Goal: Task Accomplishment & Management: Complete application form

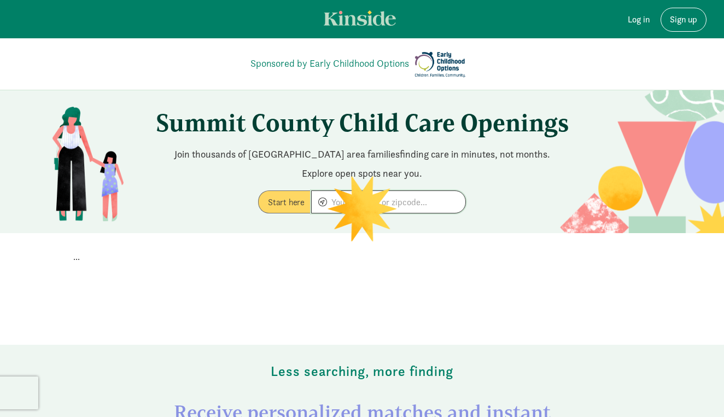
click at [411, 209] on input at bounding box center [389, 202] width 154 height 22
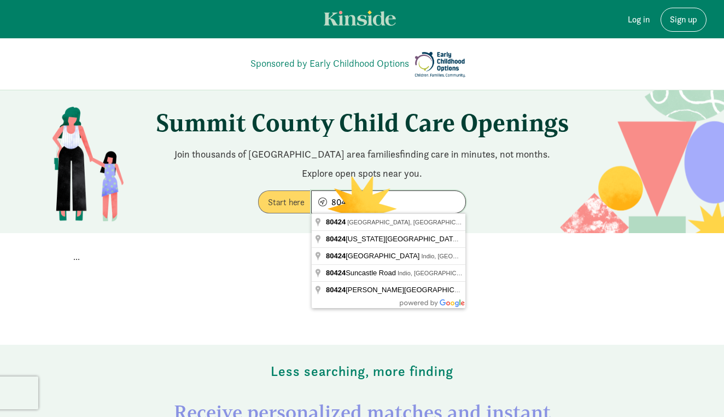
type input "Blue River, CO 80424, USA"
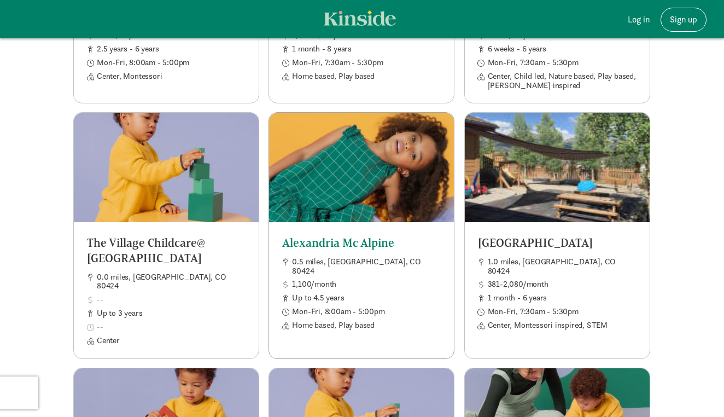
scroll to position [1201, 0]
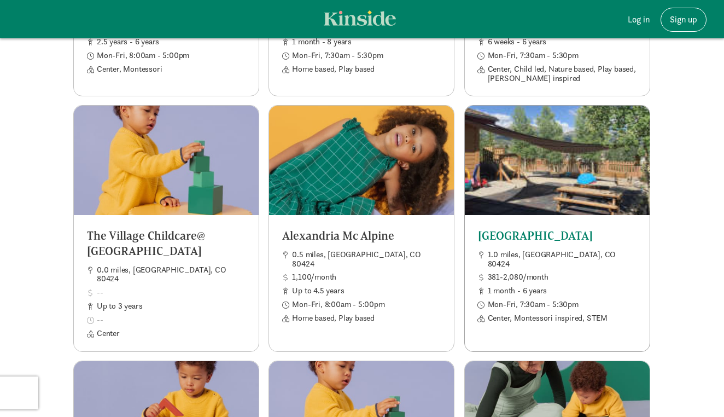
click at [512, 228] on h5 "[GEOGRAPHIC_DATA]" at bounding box center [557, 235] width 159 height 15
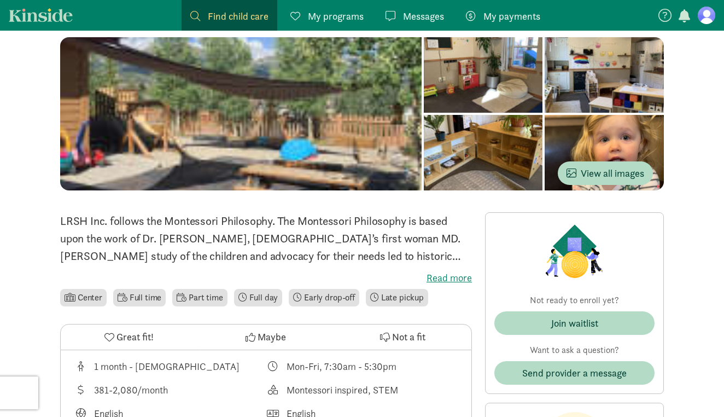
scroll to position [76, 0]
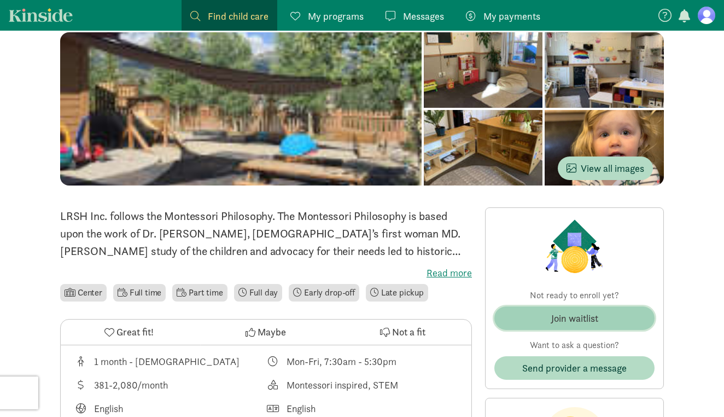
click at [551, 317] on div "Join waitlist" at bounding box center [574, 318] width 47 height 15
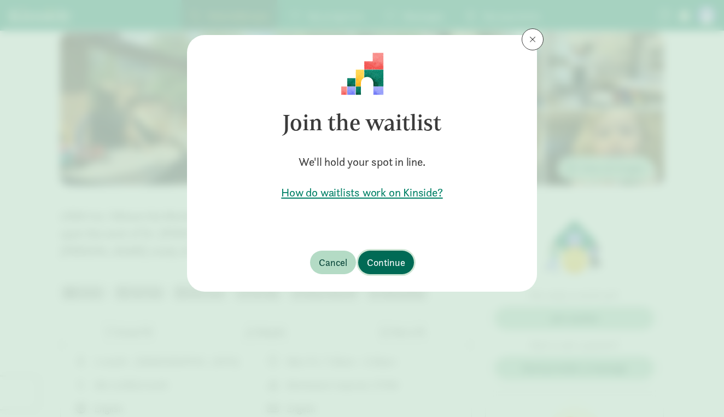
click at [391, 269] on span "Continue" at bounding box center [386, 262] width 38 height 15
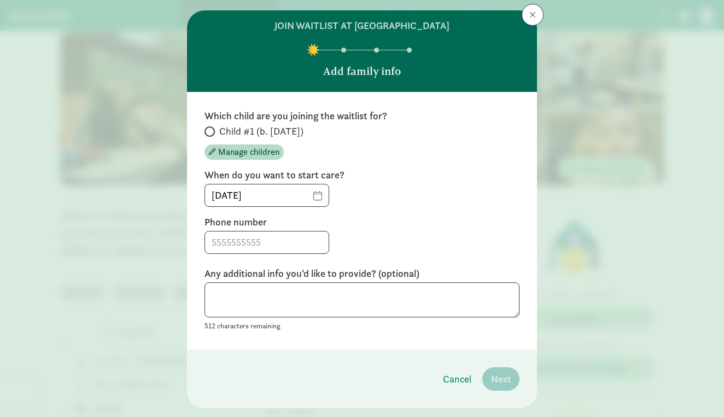
scroll to position [26, 0]
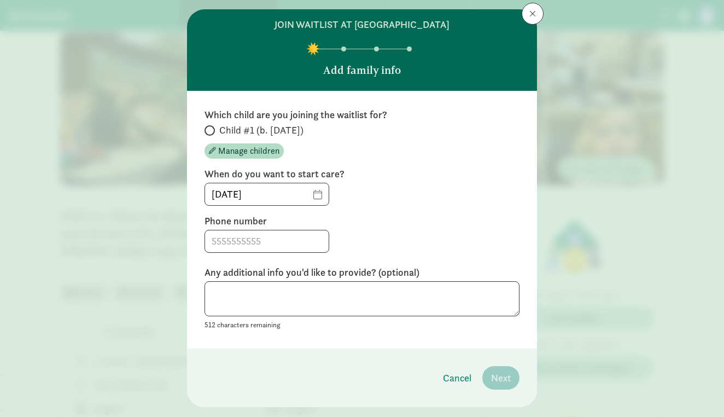
click at [214, 130] on span at bounding box center [209, 130] width 10 height 10
click at [212, 130] on input "Child #1 (b. [DATE])" at bounding box center [207, 130] width 7 height 7
radio input "true"
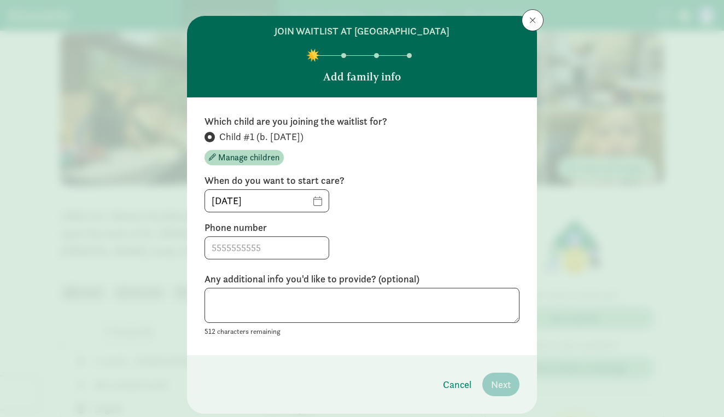
scroll to position [2, 0]
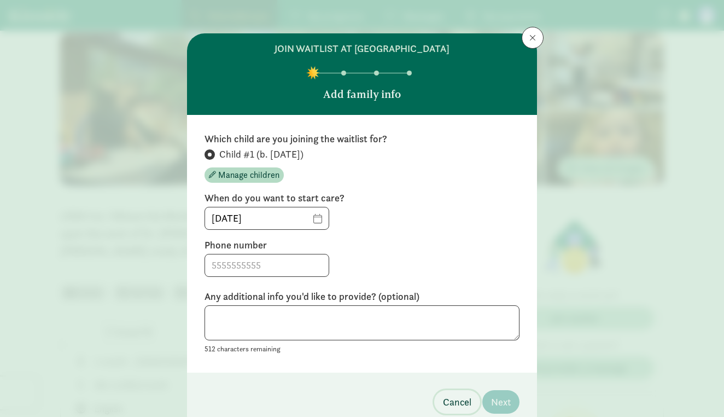
click at [459, 398] on span "Cancel" at bounding box center [457, 401] width 28 height 15
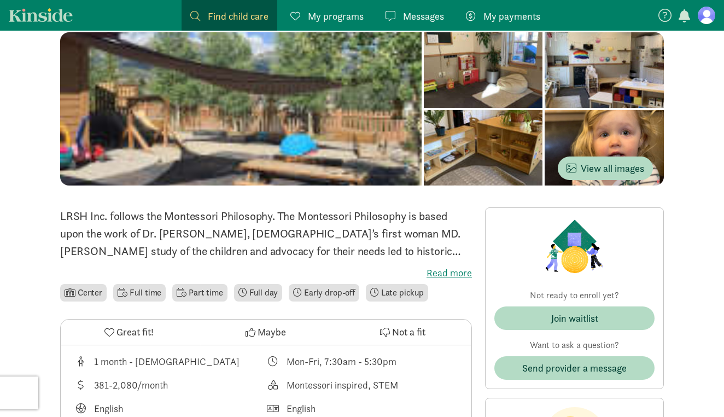
click at [699, 19] on figure at bounding box center [706, 15] width 17 height 17
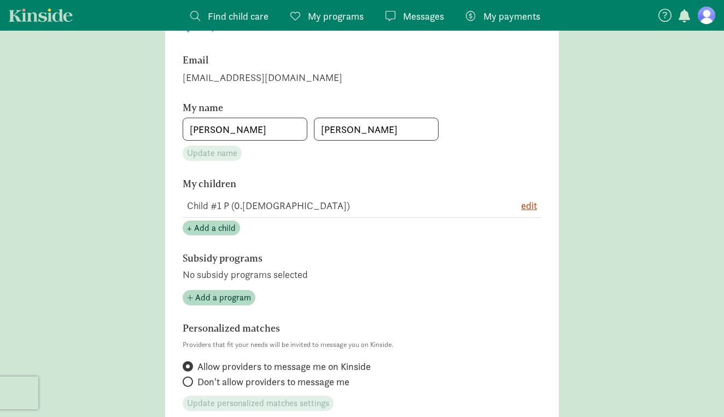
scroll to position [140, 0]
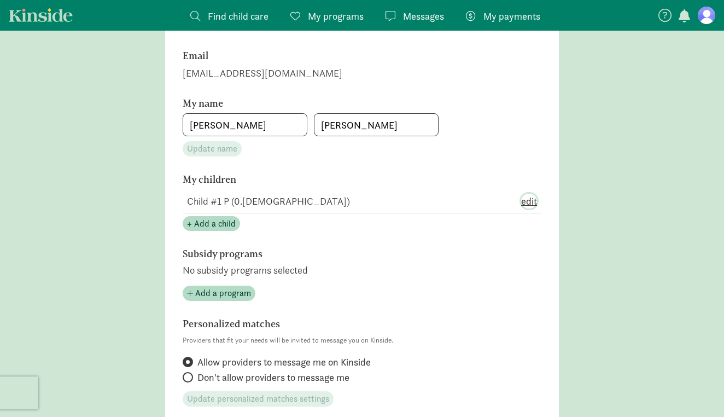
click at [527, 203] on span "edit" at bounding box center [529, 201] width 16 height 15
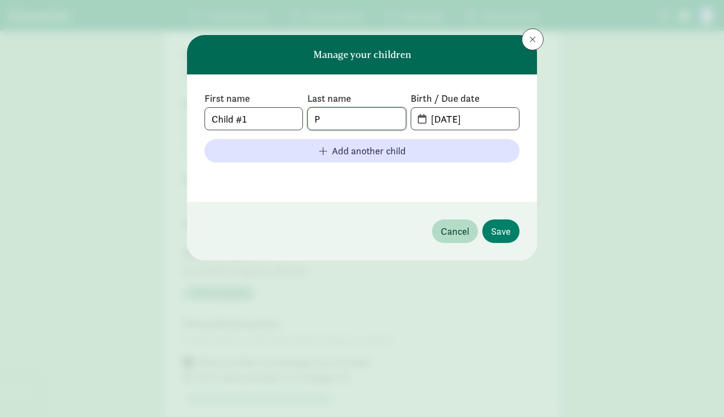
click at [336, 122] on input "P" at bounding box center [356, 119] width 97 height 22
type input "[PERSON_NAME]"
click at [435, 120] on input "[DATE]" at bounding box center [471, 119] width 95 height 22
click at [419, 121] on span "[DATE]" at bounding box center [465, 119] width 108 height 22
click at [449, 118] on input "[DATE]" at bounding box center [471, 119] width 95 height 22
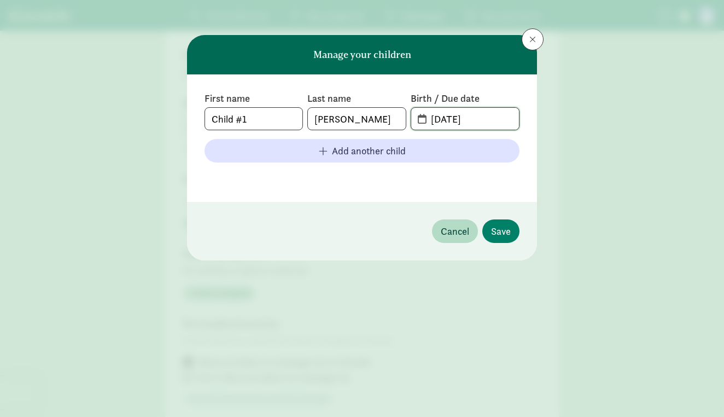
drag, startPoint x: 484, startPoint y: 116, endPoint x: 429, endPoint y: 115, distance: 54.7
click at [429, 115] on input "[DATE]" at bounding box center [471, 119] width 95 height 22
click at [418, 121] on span "[DATE]" at bounding box center [465, 119] width 108 height 22
click at [422, 121] on span "[DATE]" at bounding box center [465, 119] width 108 height 22
click at [481, 119] on input "[DATE]" at bounding box center [471, 119] width 95 height 22
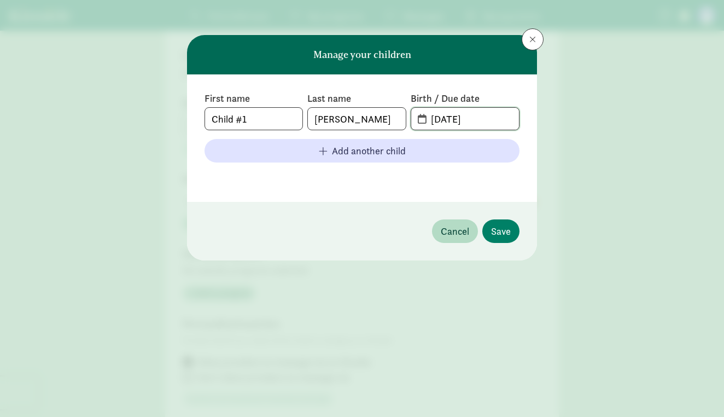
click at [441, 119] on input "[DATE]" at bounding box center [471, 119] width 95 height 22
type input "[DATE]"
click at [498, 227] on span "Save" at bounding box center [501, 231] width 20 height 15
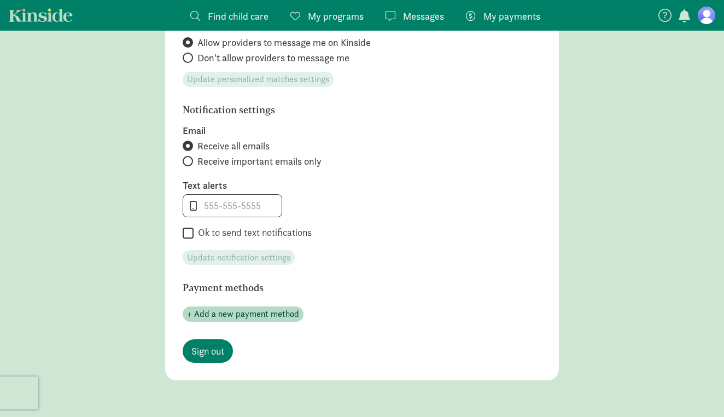
scroll to position [452, 0]
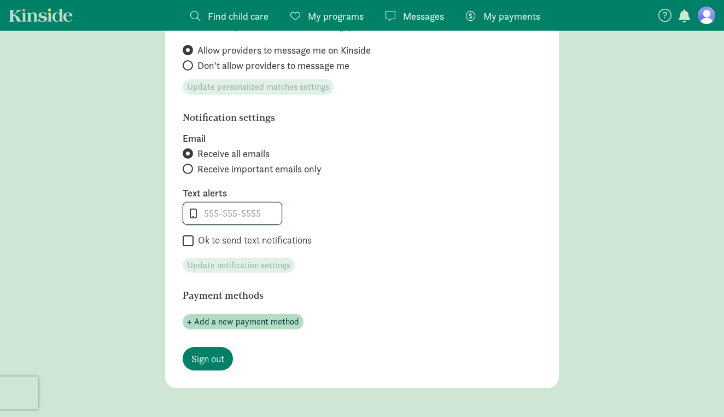
click at [235, 215] on input "tel" at bounding box center [232, 213] width 98 height 22
type input "9706126087"
click at [190, 242] on input "Ok to send text notifications" at bounding box center [188, 240] width 11 height 15
checkbox input "true"
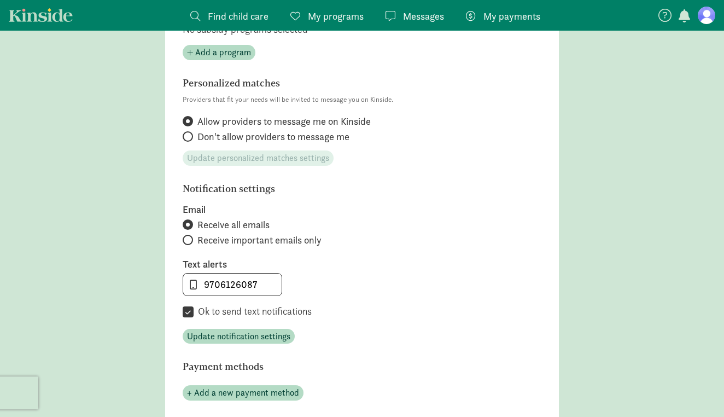
scroll to position [378, 0]
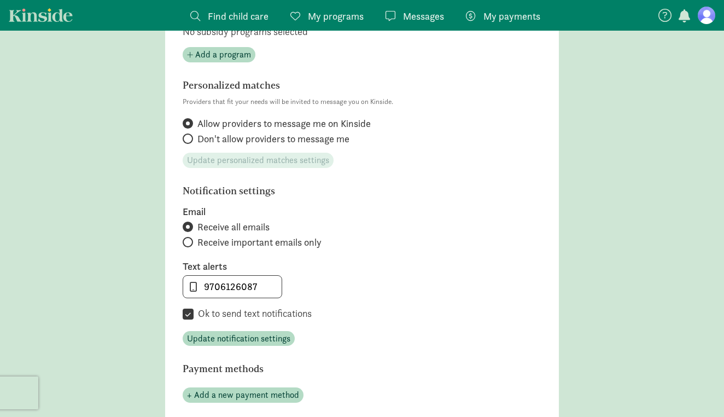
click at [188, 241] on input "Receive important emails only" at bounding box center [186, 241] width 7 height 7
radio input "true"
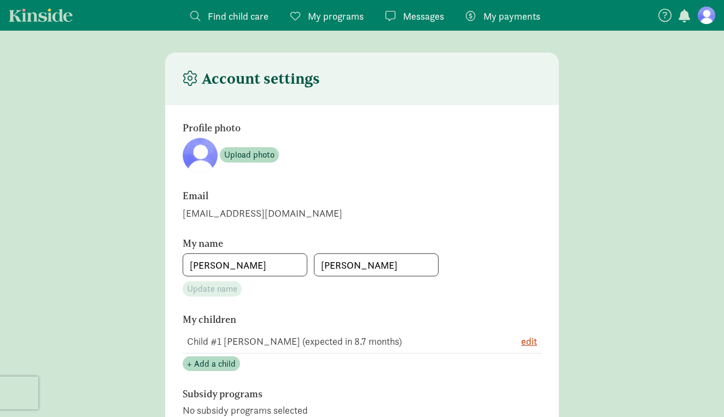
scroll to position [0, 0]
click at [241, 22] on span "Find child care" at bounding box center [238, 16] width 61 height 15
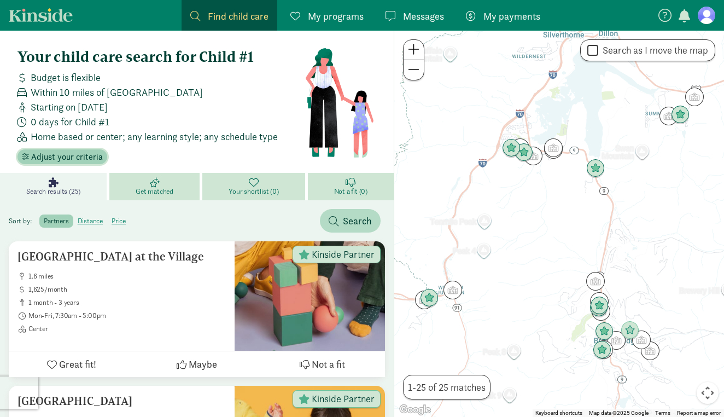
click at [92, 160] on span "Adjust your criteria" at bounding box center [67, 156] width 72 height 13
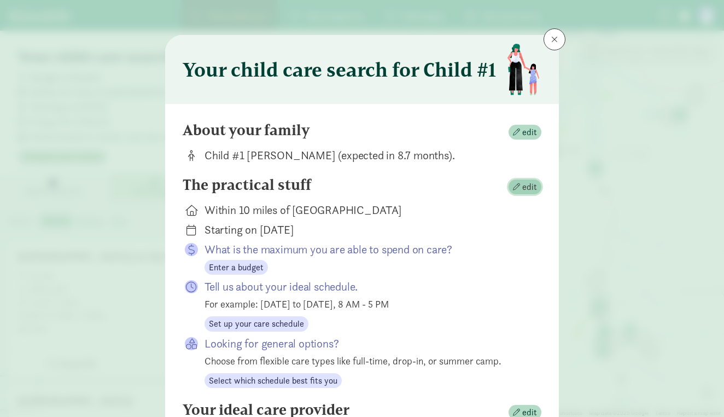
click at [519, 189] on span "button" at bounding box center [516, 186] width 7 height 7
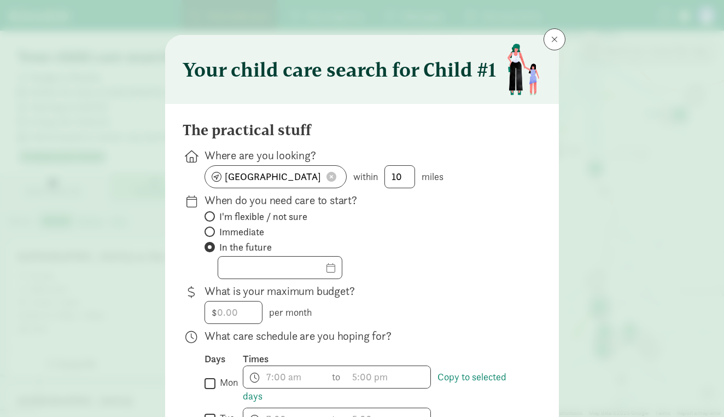
click at [554, 35] on span at bounding box center [554, 39] width 7 height 9
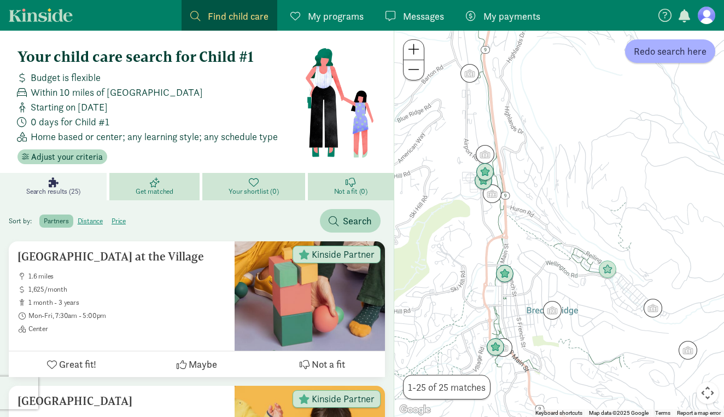
drag, startPoint x: 664, startPoint y: 344, endPoint x: 503, endPoint y: 320, distance: 162.6
click at [502, 319] on div at bounding box center [559, 224] width 330 height 386
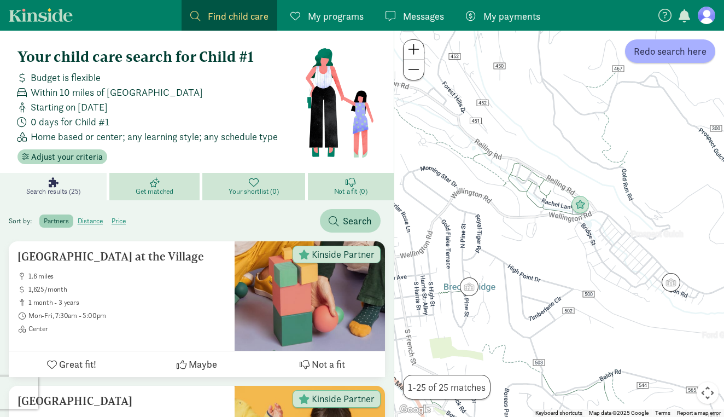
drag, startPoint x: 660, startPoint y: 293, endPoint x: 530, endPoint y: 284, distance: 131.0
click at [530, 284] on div at bounding box center [559, 224] width 330 height 386
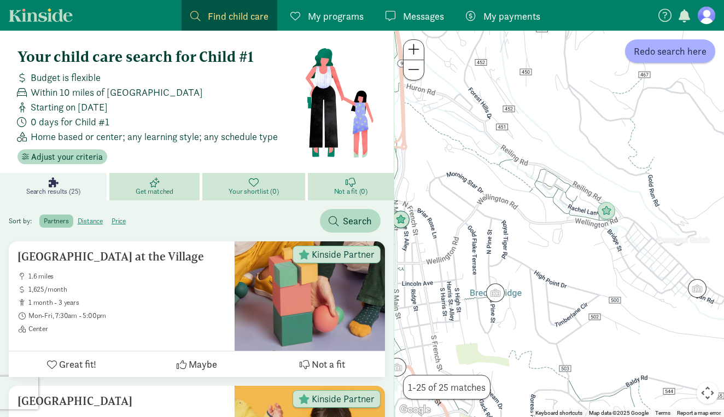
drag, startPoint x: 594, startPoint y: 318, endPoint x: 621, endPoint y: 323, distance: 26.7
click at [621, 323] on div at bounding box center [559, 224] width 330 height 386
click at [607, 212] on img "Click to see details" at bounding box center [608, 212] width 21 height 21
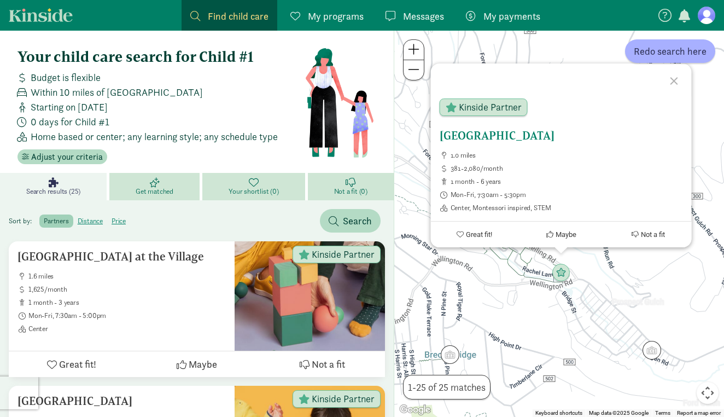
click at [480, 172] on span "381-2,080/month" at bounding box center [566, 168] width 232 height 9
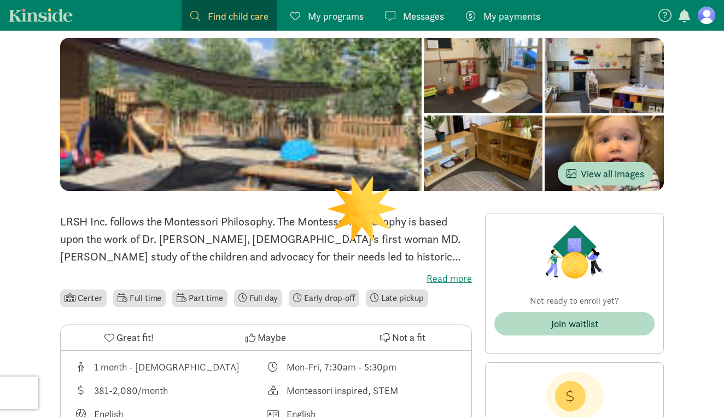
scroll to position [75, 0]
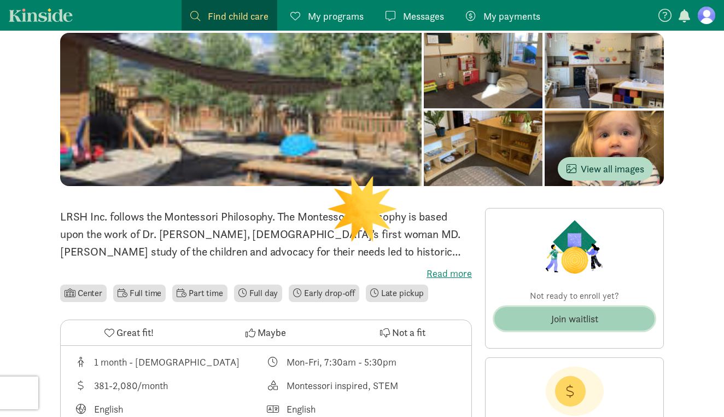
click at [584, 318] on div "Join waitlist" at bounding box center [574, 318] width 47 height 15
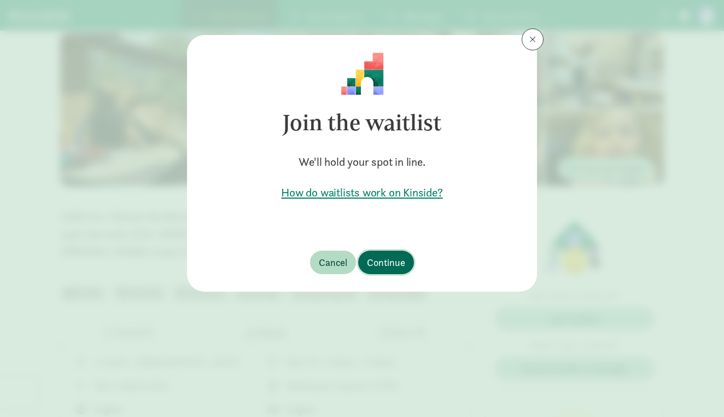
click at [393, 259] on span "Continue" at bounding box center [386, 262] width 38 height 15
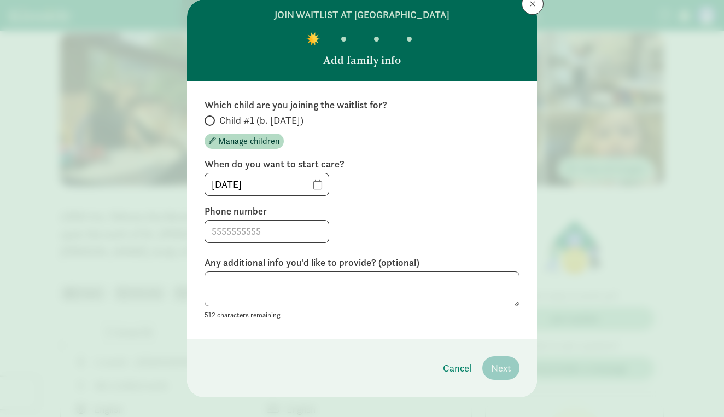
scroll to position [38, 0]
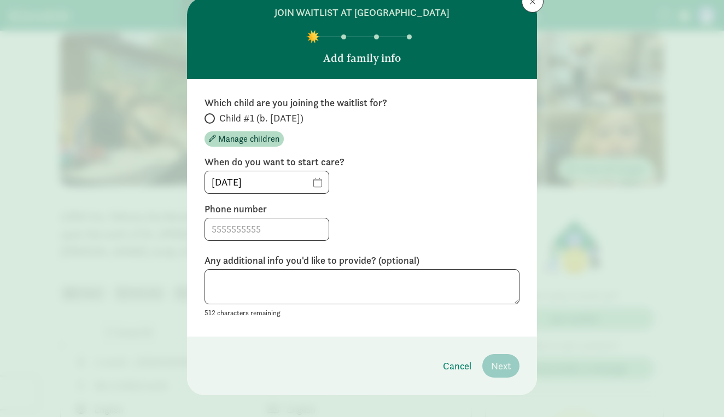
click at [212, 118] on span at bounding box center [209, 118] width 10 height 10
click at [212, 118] on input "Child #1 (b. May 2026)" at bounding box center [207, 118] width 7 height 7
radio input "true"
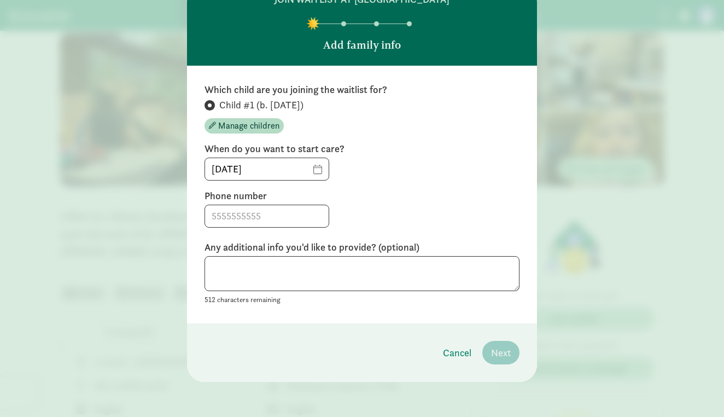
scroll to position [51, 0]
click at [317, 168] on input "[DATE]" at bounding box center [267, 169] width 124 height 22
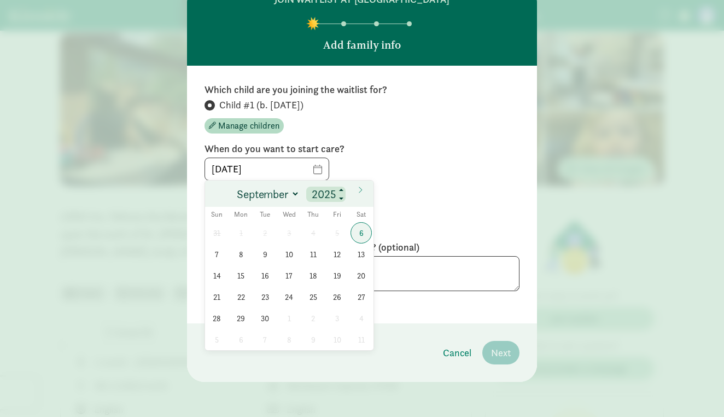
click at [337, 193] on input "2025" at bounding box center [325, 193] width 35 height 15
click at [343, 194] on span at bounding box center [342, 190] width 8 height 9
type input "2026"
select select "7"
click at [242, 247] on span "3" at bounding box center [240, 253] width 21 height 21
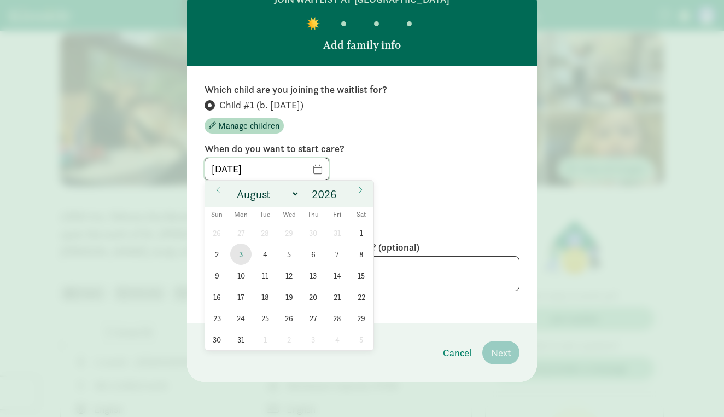
type input "08/03/2026"
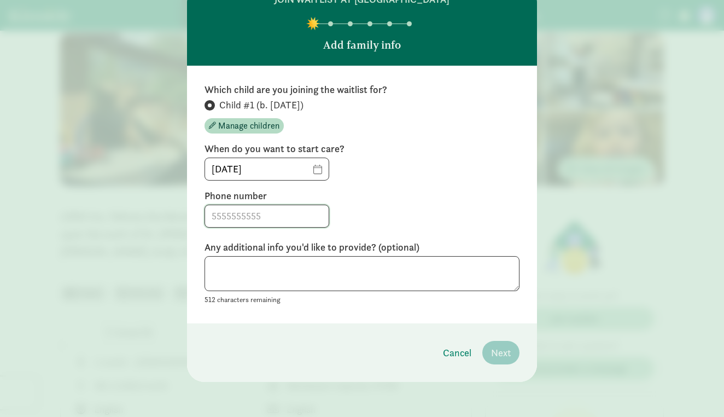
click at [296, 218] on input at bounding box center [267, 216] width 124 height 22
type input "9706126087"
click at [504, 354] on span "Next" at bounding box center [501, 352] width 20 height 15
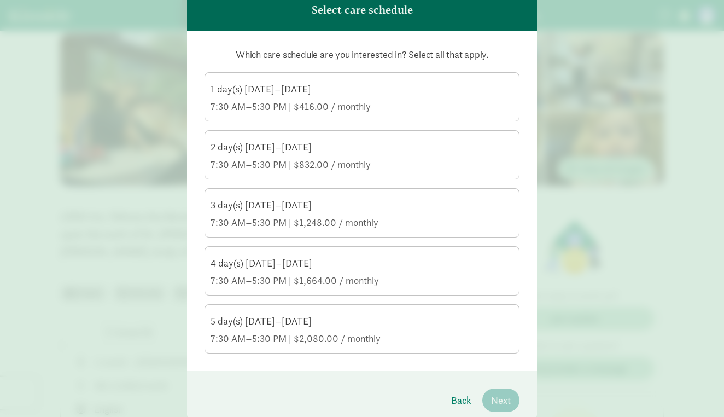
scroll to position [80, 0]
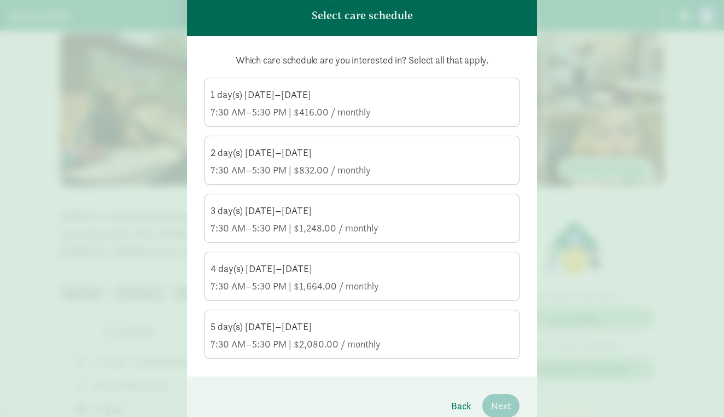
click at [372, 116] on div "7:30 AM–5:30 PM | $416.00 / monthly" at bounding box center [361, 112] width 303 height 13
click at [0, 0] on input "1 day(s) Monday–Friday 7:30 AM–5:30 PM | $416.00 / monthly" at bounding box center [0, 0] width 0 height 0
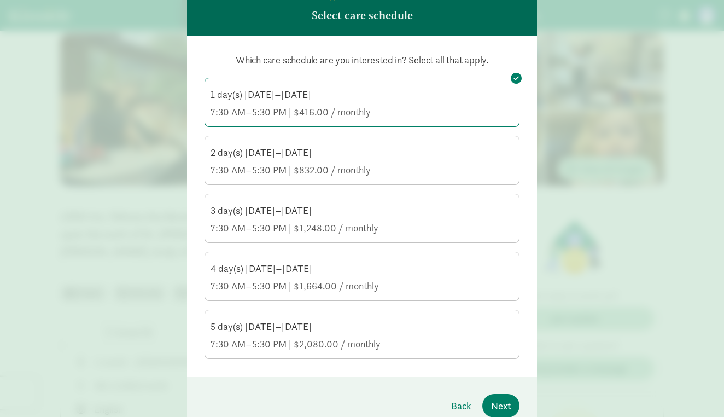
click at [372, 165] on div "7:30 AM–5:30 PM | $832.00 / monthly" at bounding box center [361, 169] width 303 height 13
click at [0, 0] on input "2 day(s) Monday–Friday 7:30 AM–5:30 PM | $832.00 / monthly" at bounding box center [0, 0] width 0 height 0
click at [360, 208] on div "3 day(s) Monday–Friday" at bounding box center [361, 210] width 303 height 13
click at [0, 0] on input "3 day(s) Monday–Friday 7:30 AM–5:30 PM | $1,248.00 / monthly" at bounding box center [0, 0] width 0 height 0
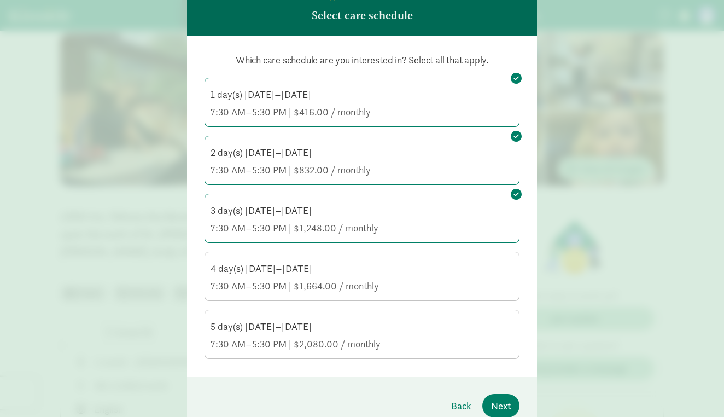
click at [347, 267] on div "4 day(s) Monday–Friday" at bounding box center [361, 268] width 303 height 13
click at [0, 0] on input "4 day(s) Monday–Friday 7:30 AM–5:30 PM | $1,664.00 / monthly" at bounding box center [0, 0] width 0 height 0
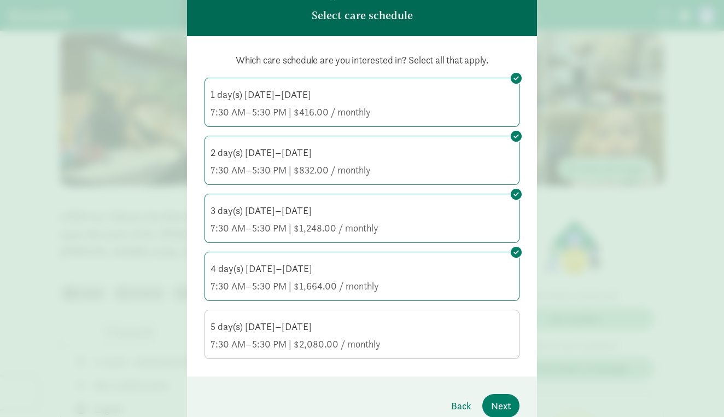
click at [336, 317] on label "5 day(s) Monday–Friday 7:30 AM–5:30 PM | $2,080.00 / monthly" at bounding box center [362, 333] width 314 height 46
click at [0, 0] on input "5 day(s) Monday–Friday 7:30 AM–5:30 PM | $2,080.00 / monthly" at bounding box center [0, 0] width 0 height 0
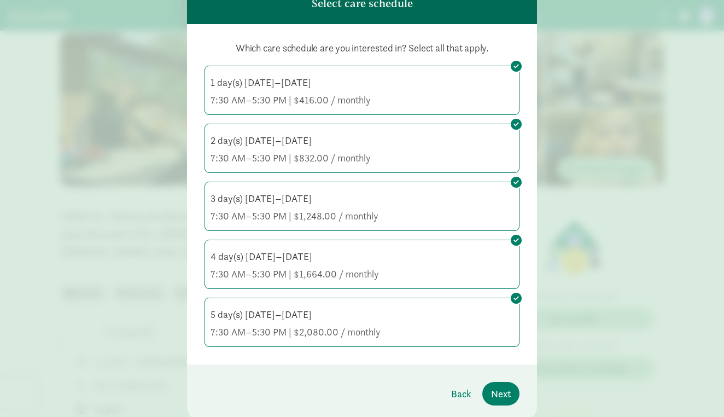
scroll to position [95, 0]
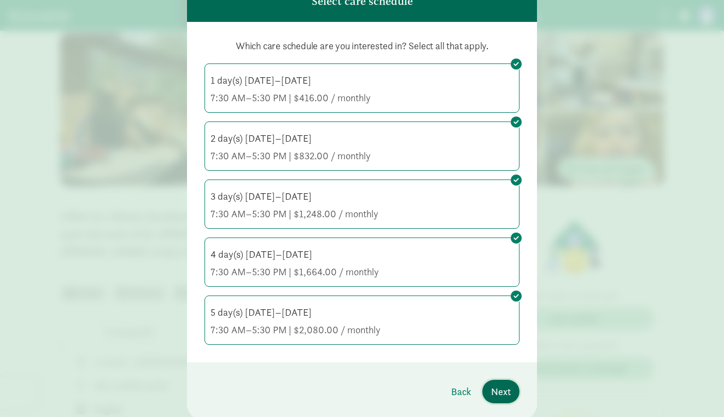
click at [501, 395] on span "Next" at bounding box center [501, 391] width 20 height 15
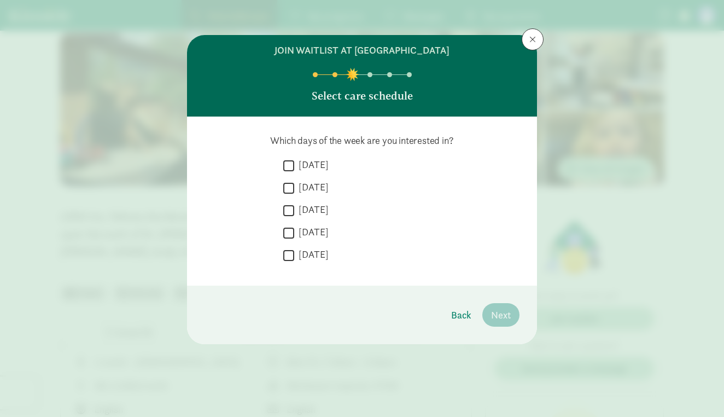
click at [289, 171] on input "Monday" at bounding box center [288, 165] width 11 height 15
checkbox input "true"
click at [289, 183] on input "Tuesday" at bounding box center [288, 187] width 11 height 15
checkbox input "true"
click at [289, 204] on input "Wednesday" at bounding box center [288, 210] width 11 height 15
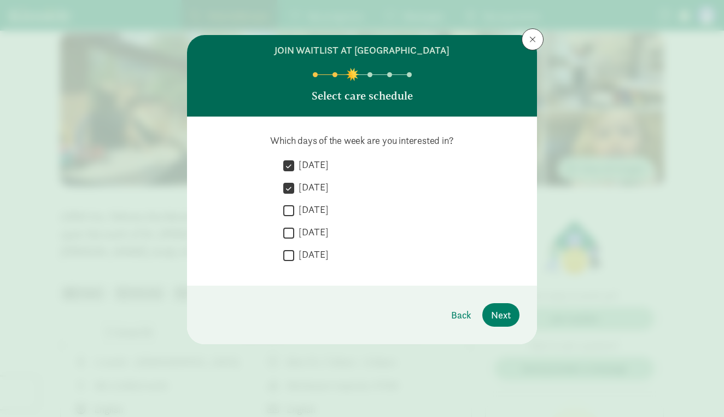
checkbox input "true"
click at [286, 231] on input "Thursday" at bounding box center [288, 232] width 11 height 15
checkbox input "true"
click at [289, 253] on input "Friday" at bounding box center [288, 255] width 11 height 15
checkbox input "true"
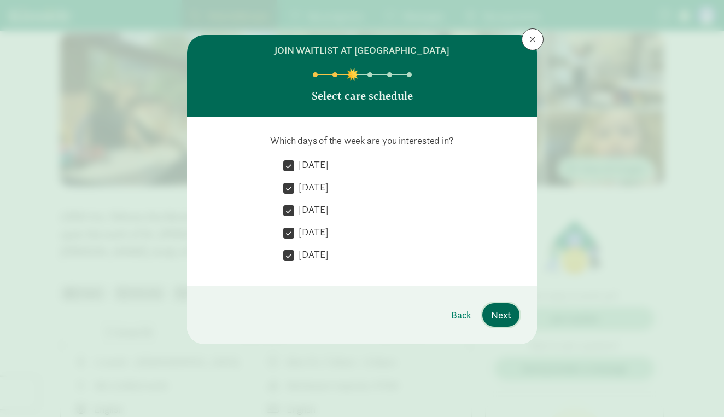
click at [496, 310] on span "Next" at bounding box center [501, 314] width 20 height 15
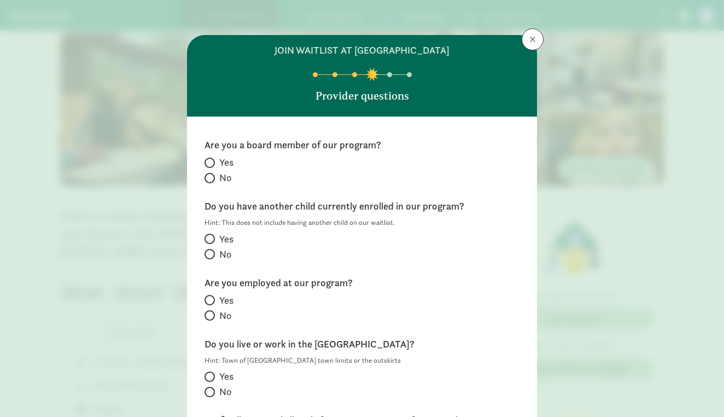
click at [221, 179] on span "No" at bounding box center [225, 177] width 12 height 13
click at [212, 179] on input "No" at bounding box center [207, 177] width 7 height 7
radio input "true"
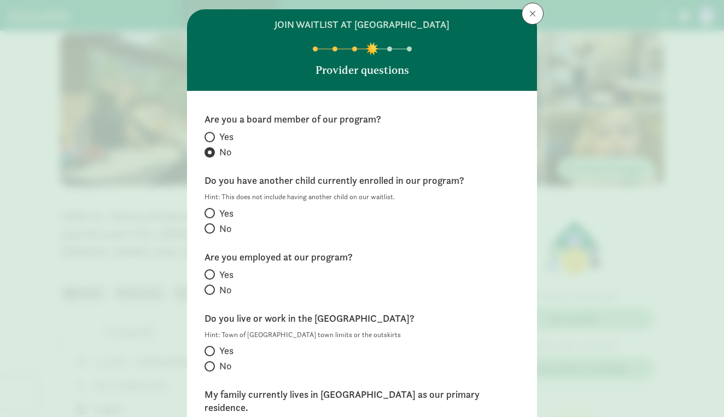
scroll to position [30, 0]
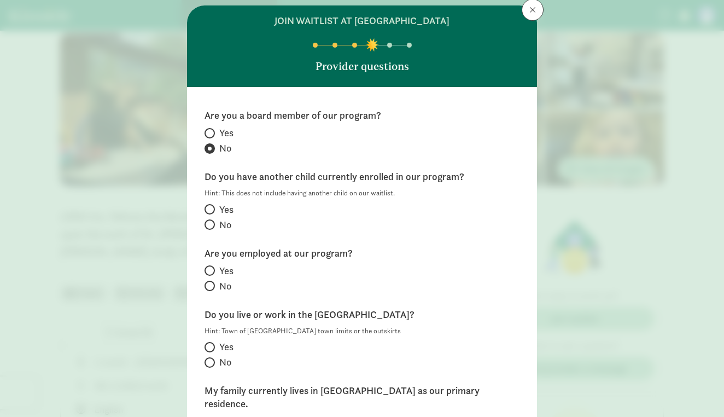
click at [226, 227] on span "No" at bounding box center [225, 224] width 12 height 13
click at [212, 227] on input "No" at bounding box center [207, 224] width 7 height 7
radio input "true"
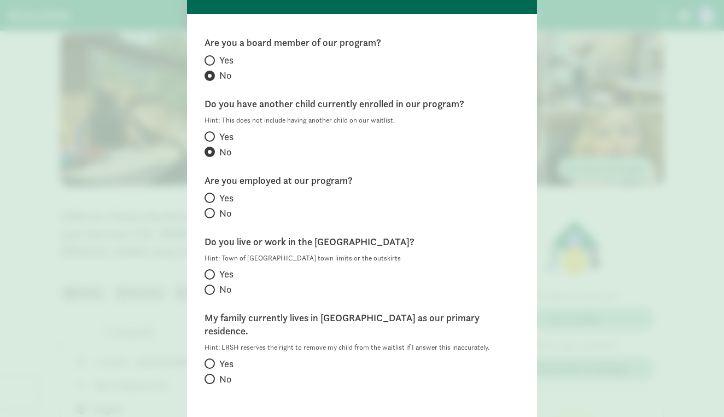
scroll to position [107, 0]
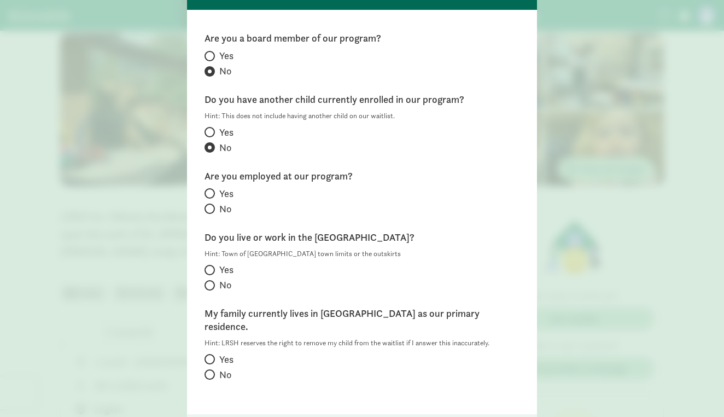
click at [223, 209] on span "No" at bounding box center [225, 208] width 12 height 13
click at [212, 209] on input "No" at bounding box center [207, 208] width 7 height 7
radio input "true"
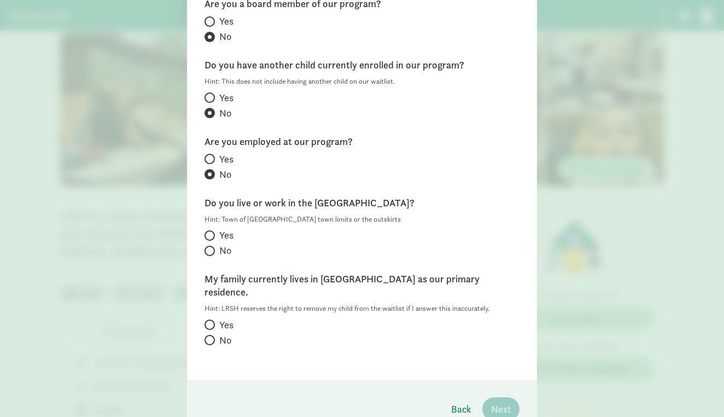
scroll to position [145, 0]
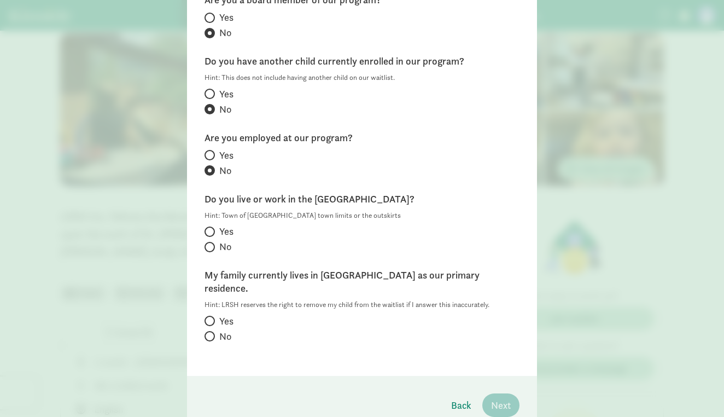
click at [227, 231] on span "Yes" at bounding box center [226, 231] width 14 height 13
click at [212, 231] on input "Yes" at bounding box center [207, 231] width 7 height 7
radio input "true"
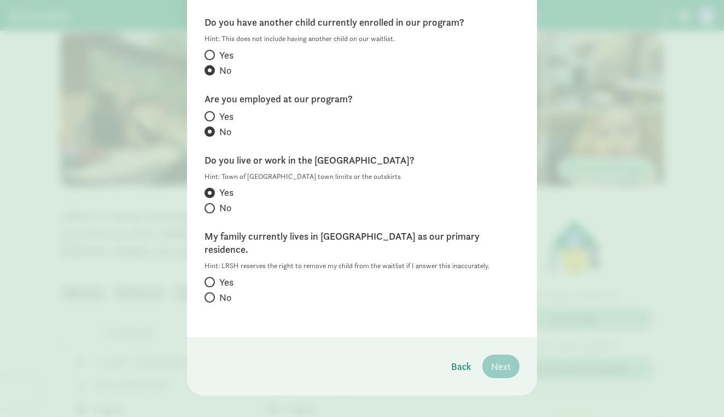
scroll to position [183, 0]
click at [226, 276] on span "Yes" at bounding box center [226, 282] width 14 height 13
click at [212, 279] on input "Yes" at bounding box center [207, 282] width 7 height 7
radio input "true"
click at [505, 359] on span "Next" at bounding box center [501, 366] width 20 height 15
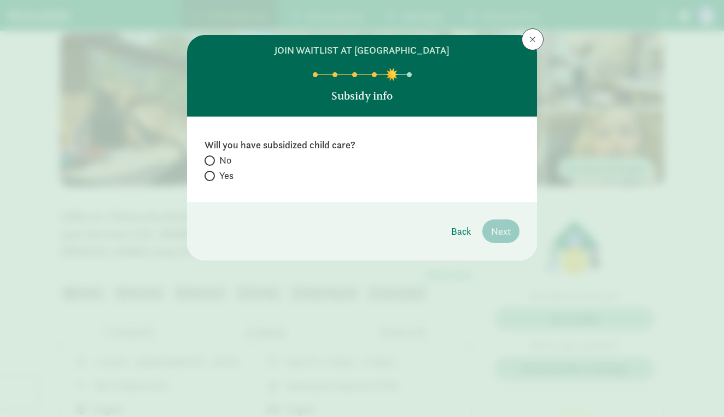
scroll to position [0, 0]
click at [209, 174] on input "Yes" at bounding box center [207, 175] width 7 height 7
radio input "true"
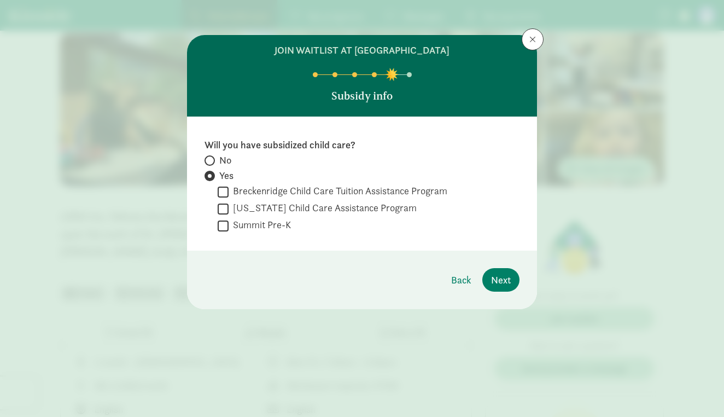
click at [211, 160] on span at bounding box center [209, 160] width 10 height 10
click at [211, 160] on input "No" at bounding box center [207, 160] width 7 height 7
radio input "true"
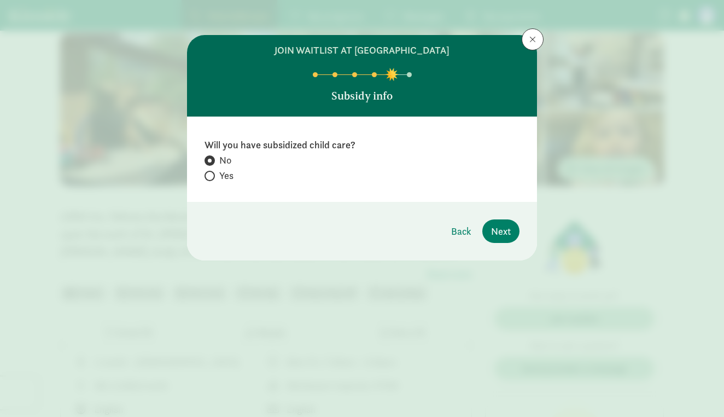
click at [213, 174] on span at bounding box center [209, 176] width 10 height 10
click at [212, 174] on input "Yes" at bounding box center [207, 175] width 7 height 7
radio input "true"
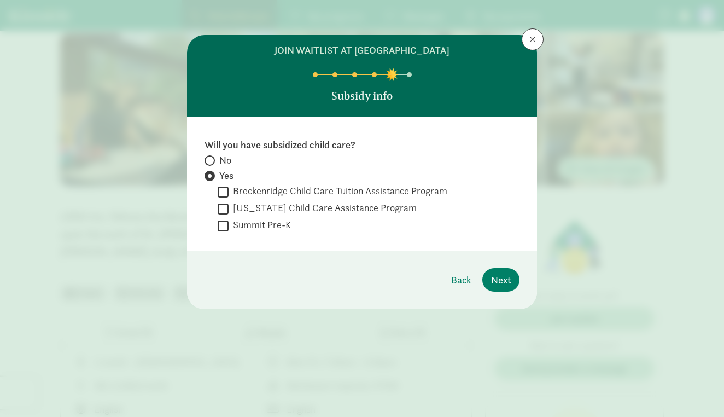
click at [212, 159] on span at bounding box center [209, 160] width 10 height 10
click at [212, 159] on input "No" at bounding box center [207, 160] width 7 height 7
radio input "true"
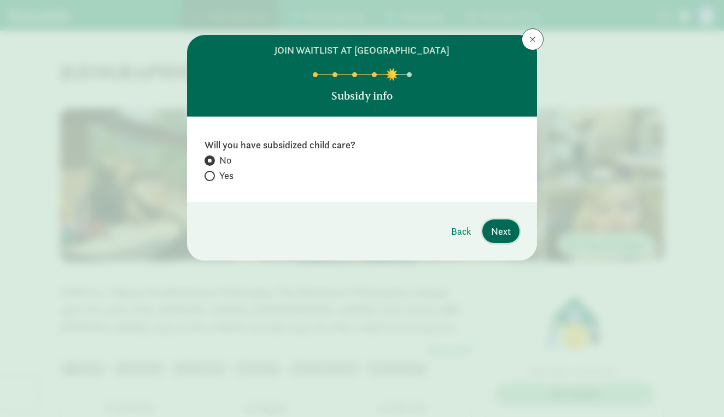
click at [498, 230] on span "Next" at bounding box center [501, 231] width 20 height 15
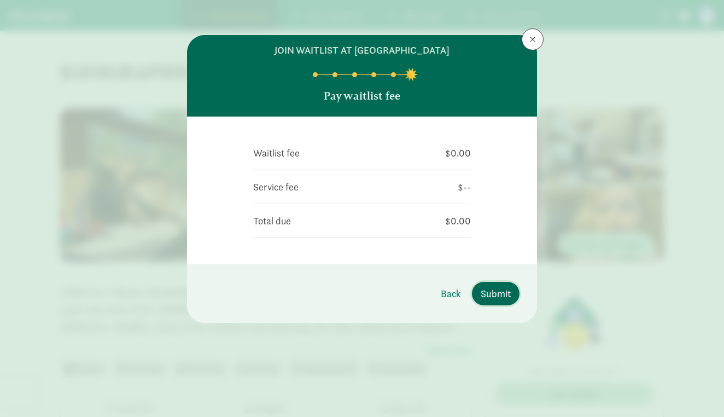
click at [498, 292] on span "Submit" at bounding box center [496, 293] width 30 height 15
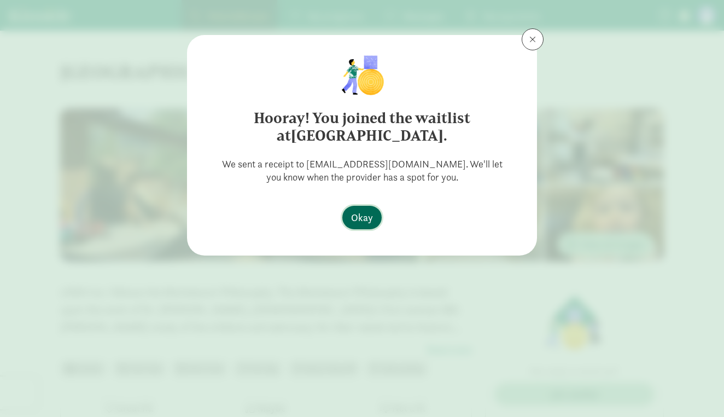
click at [360, 219] on span "Okay" at bounding box center [362, 217] width 22 height 15
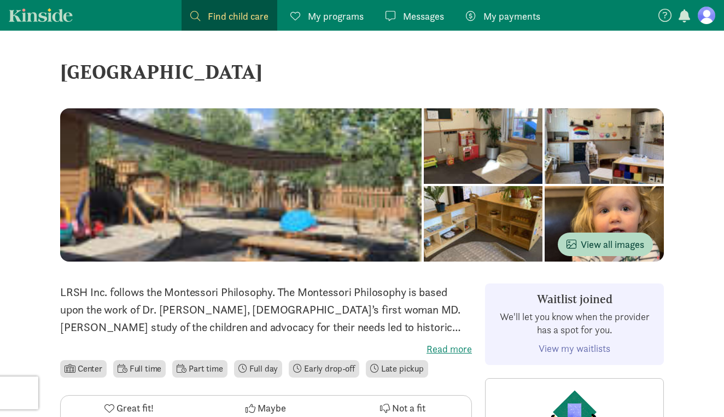
click at [230, 23] on span "Find child care" at bounding box center [238, 16] width 61 height 15
